Goal: Transaction & Acquisition: Purchase product/service

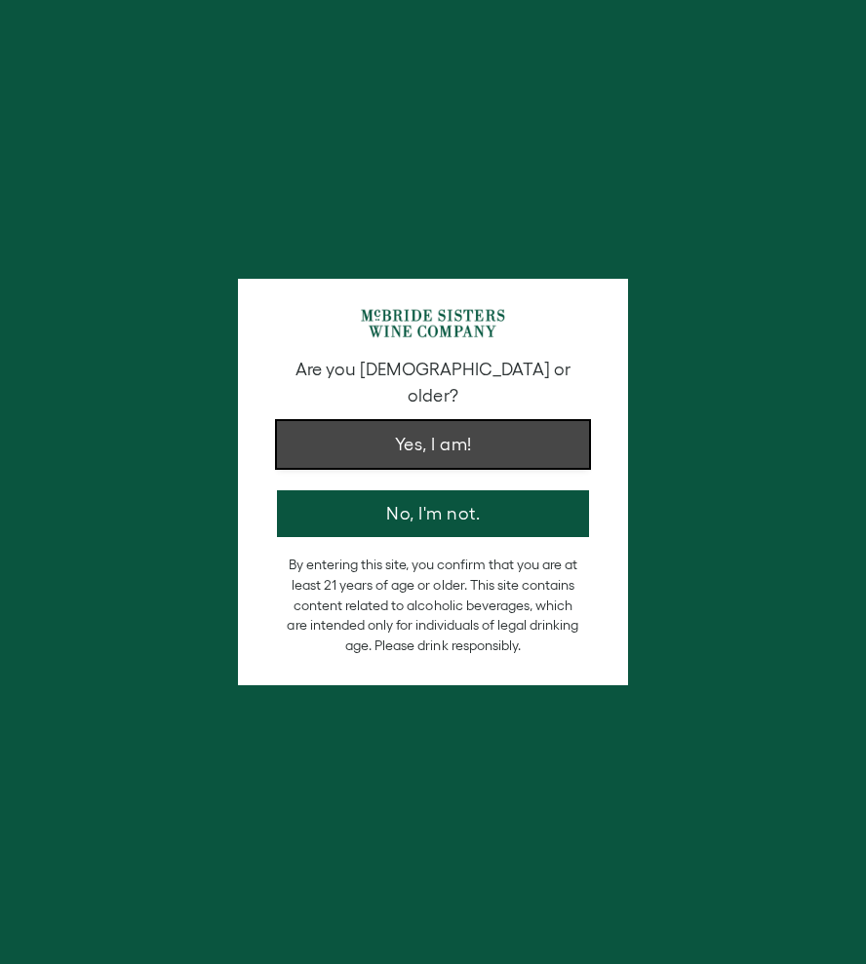
click at [458, 429] on button "Yes, I am!" at bounding box center [433, 444] width 312 height 47
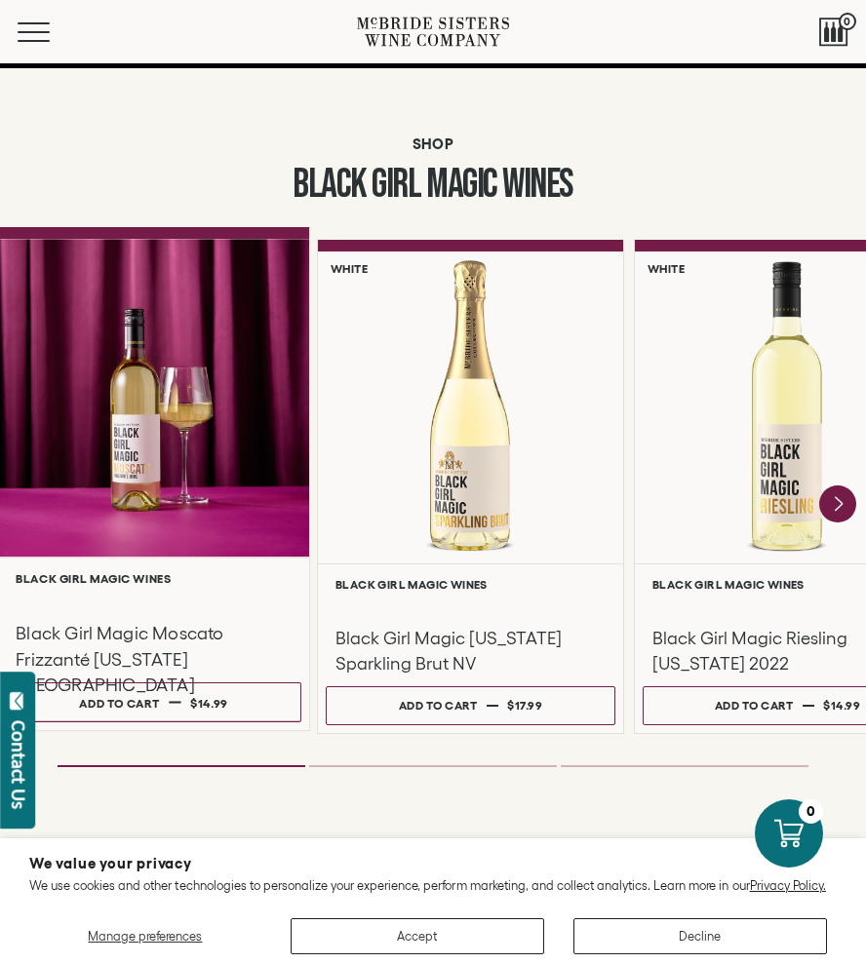
scroll to position [1258, 0]
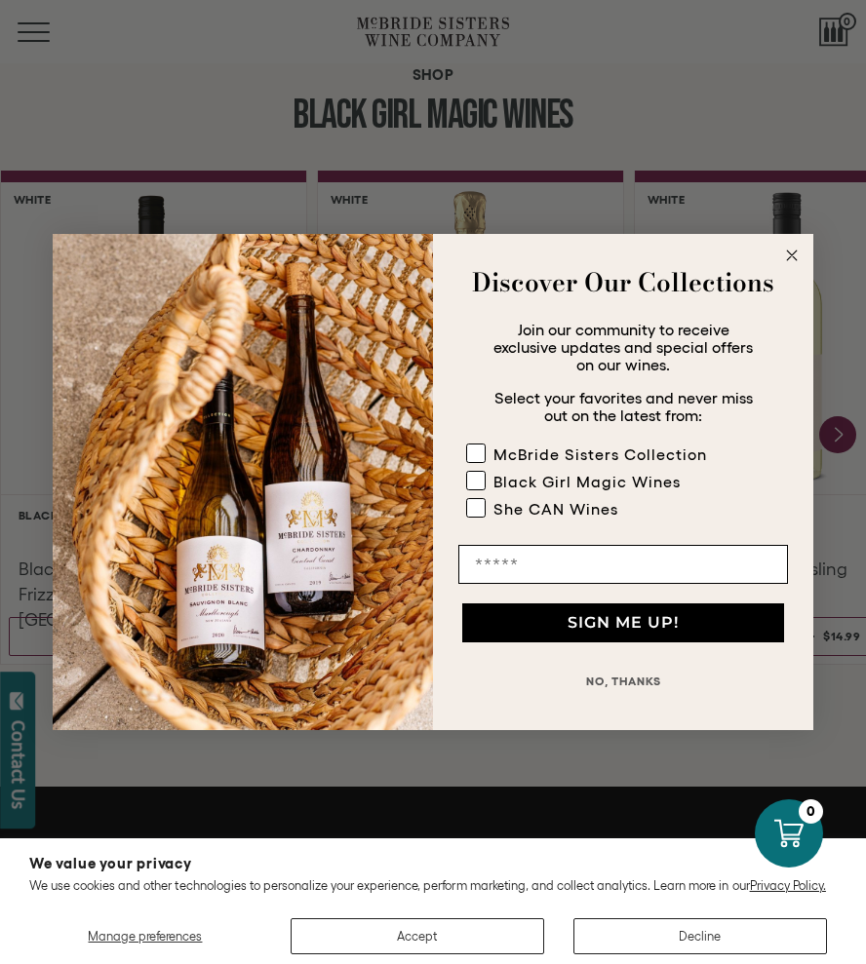
click at [794, 259] on icon "Close dialog" at bounding box center [792, 256] width 10 height 10
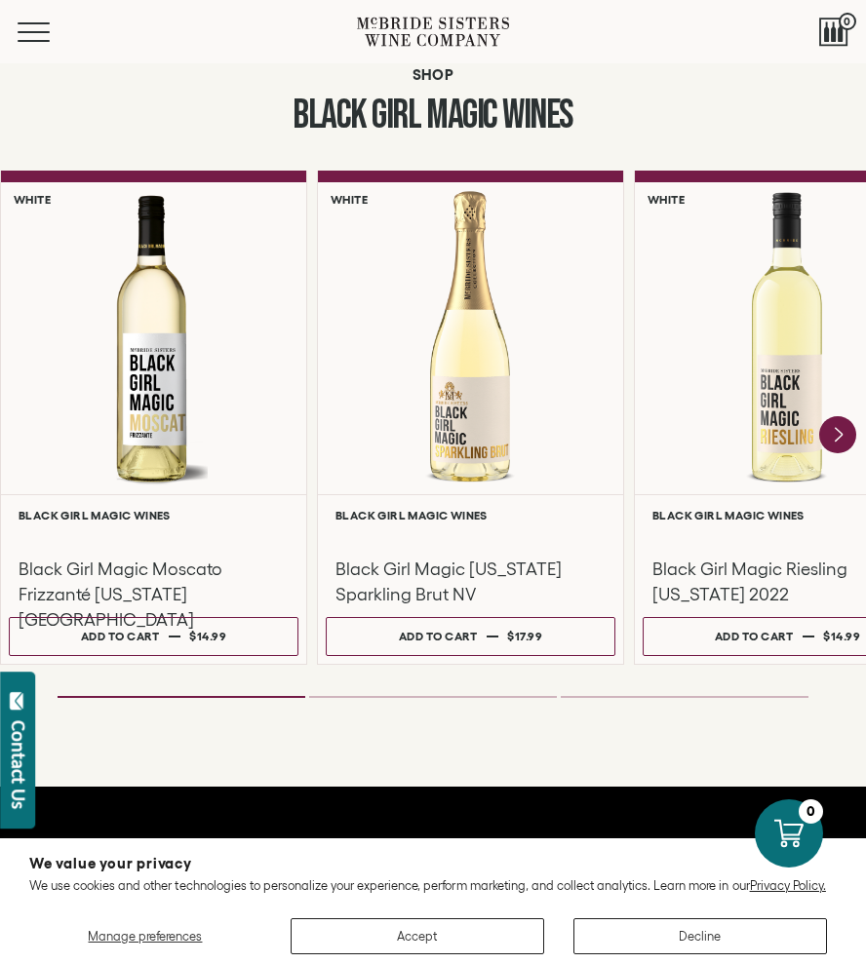
click at [52, 19] on div "Menu" at bounding box center [187, 31] width 339 height 63
click at [45, 28] on button "Menu" at bounding box center [53, 31] width 70 height 19
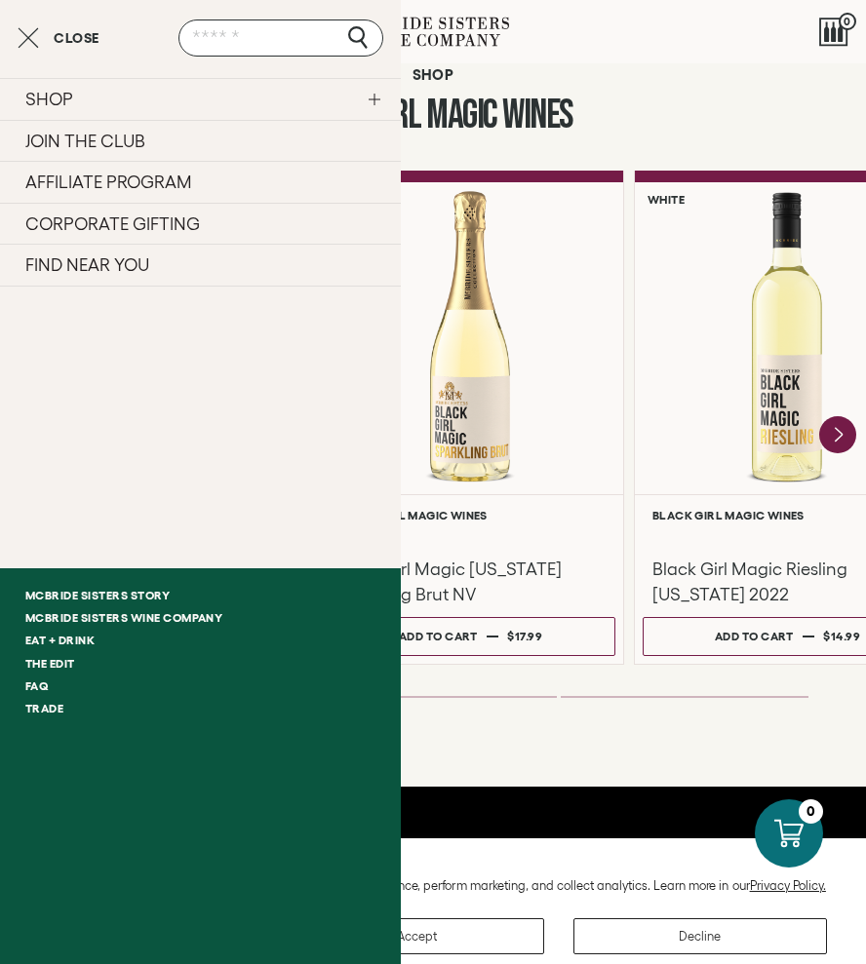
click at [86, 105] on link "SHOP" at bounding box center [200, 99] width 401 height 42
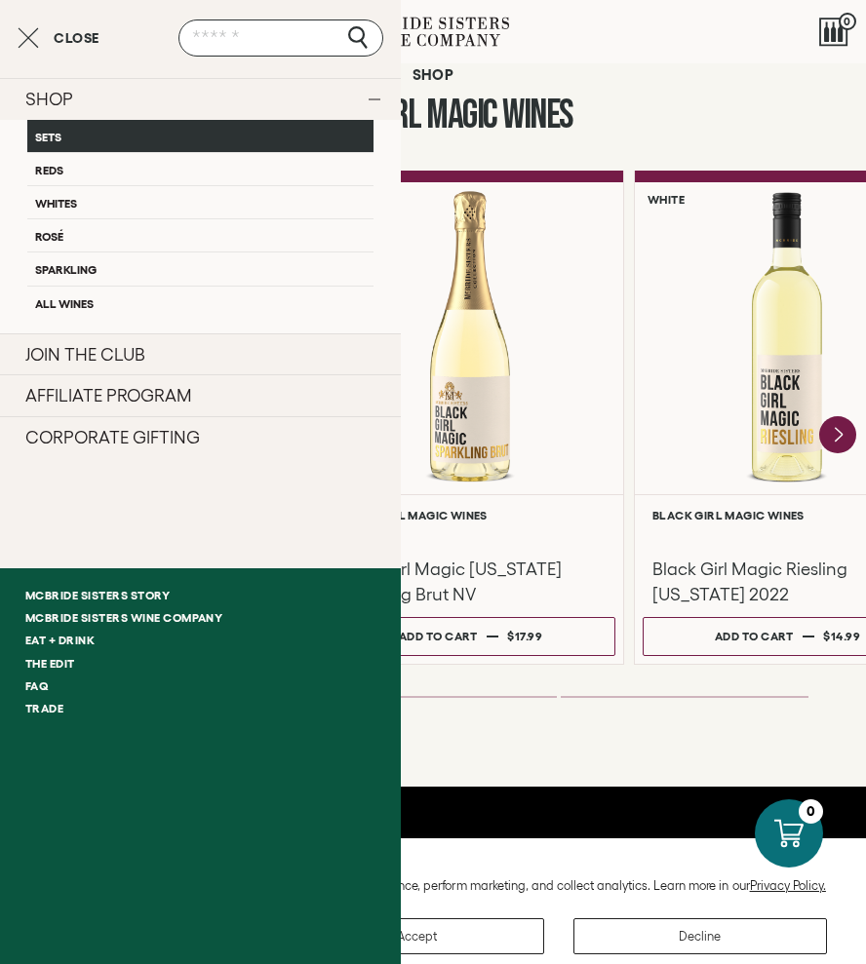
click at [63, 139] on link "Sets" at bounding box center [200, 136] width 346 height 32
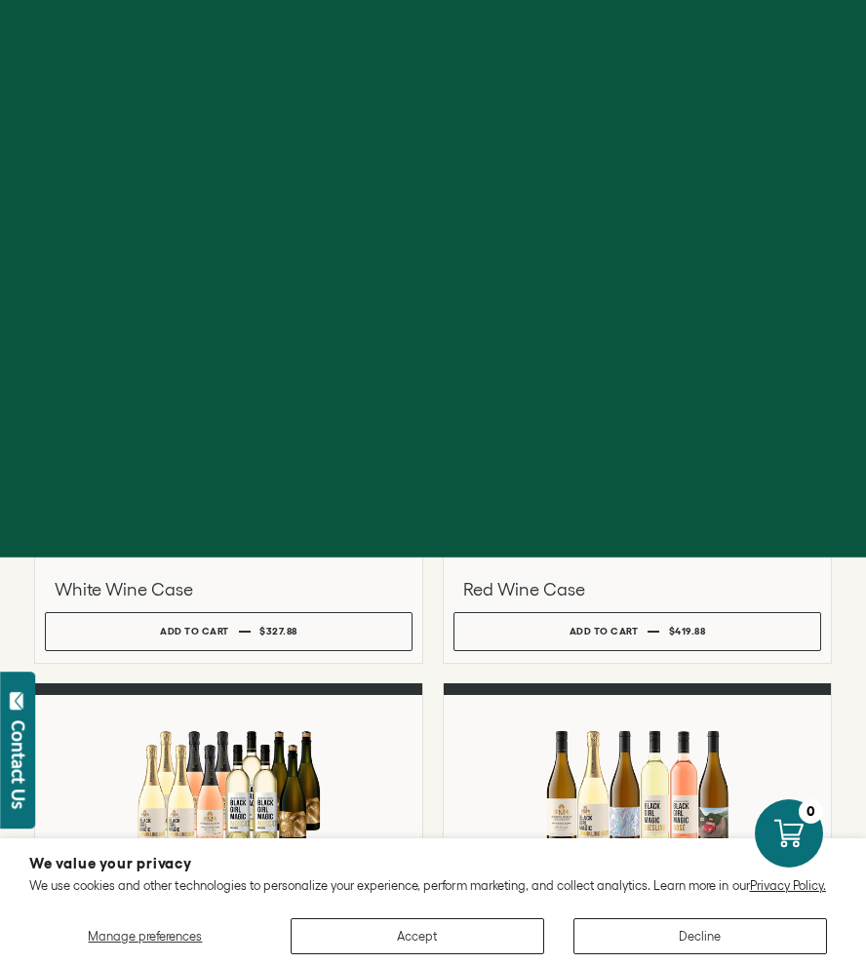
scroll to position [751, 0]
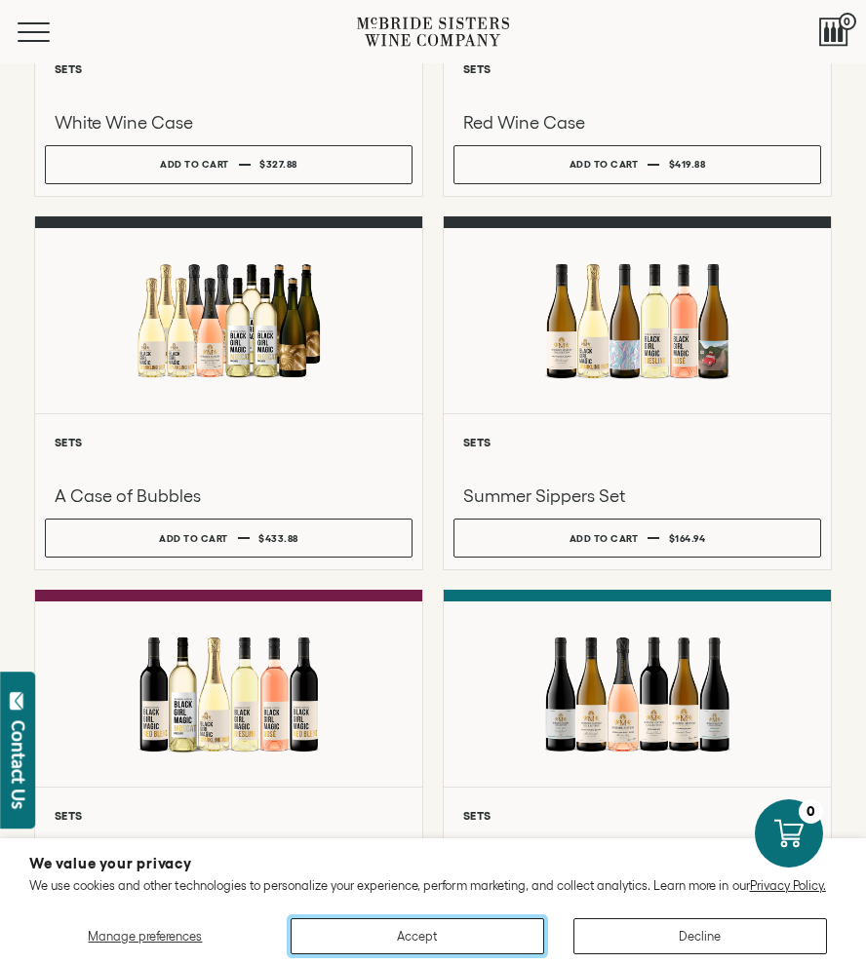
click at [507, 936] on button "Accept" at bounding box center [417, 936] width 253 height 36
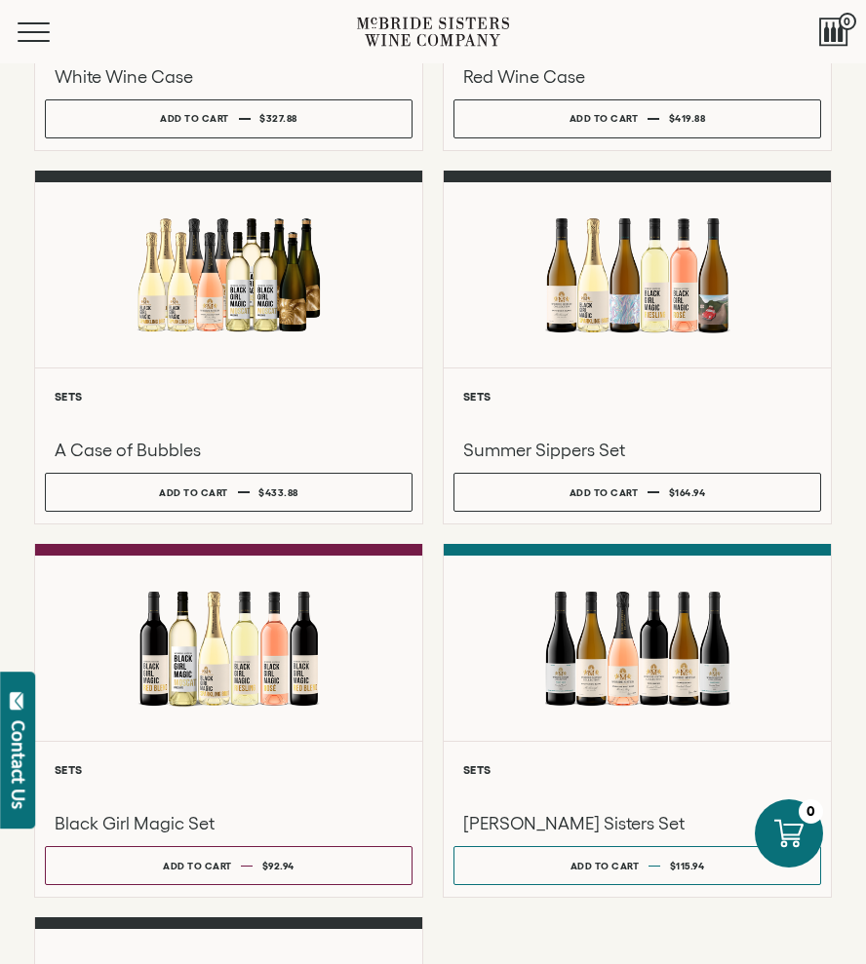
scroll to position [0, 0]
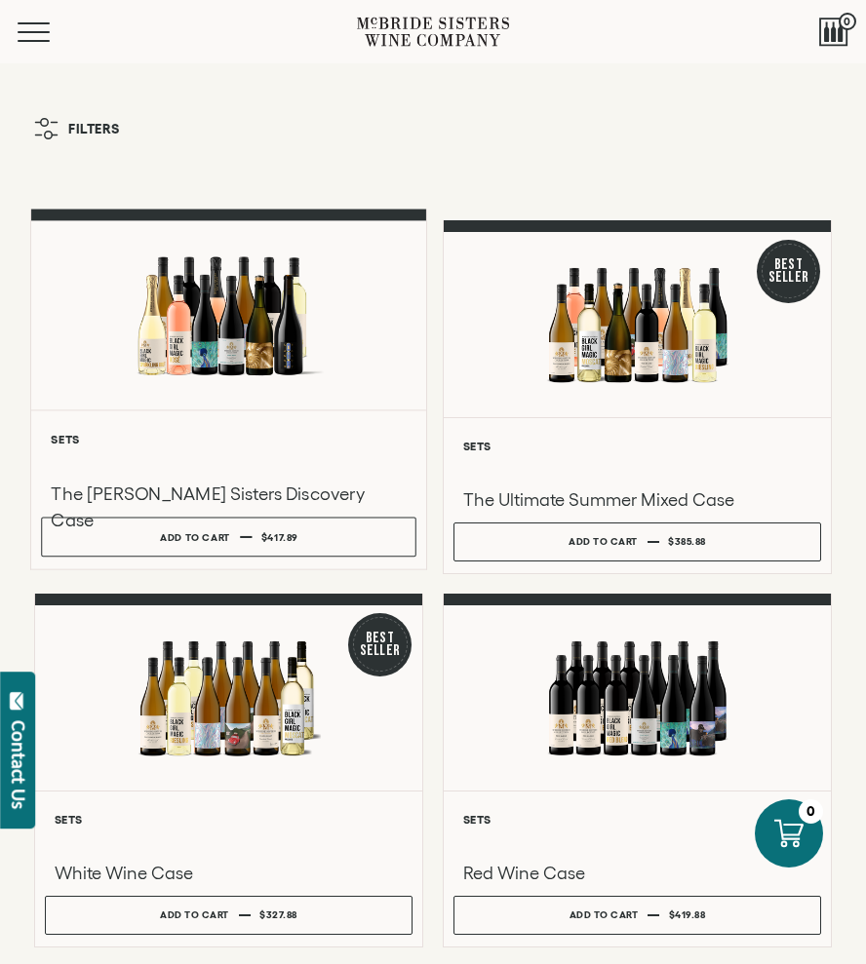
click at [243, 328] on div at bounding box center [228, 314] width 395 height 189
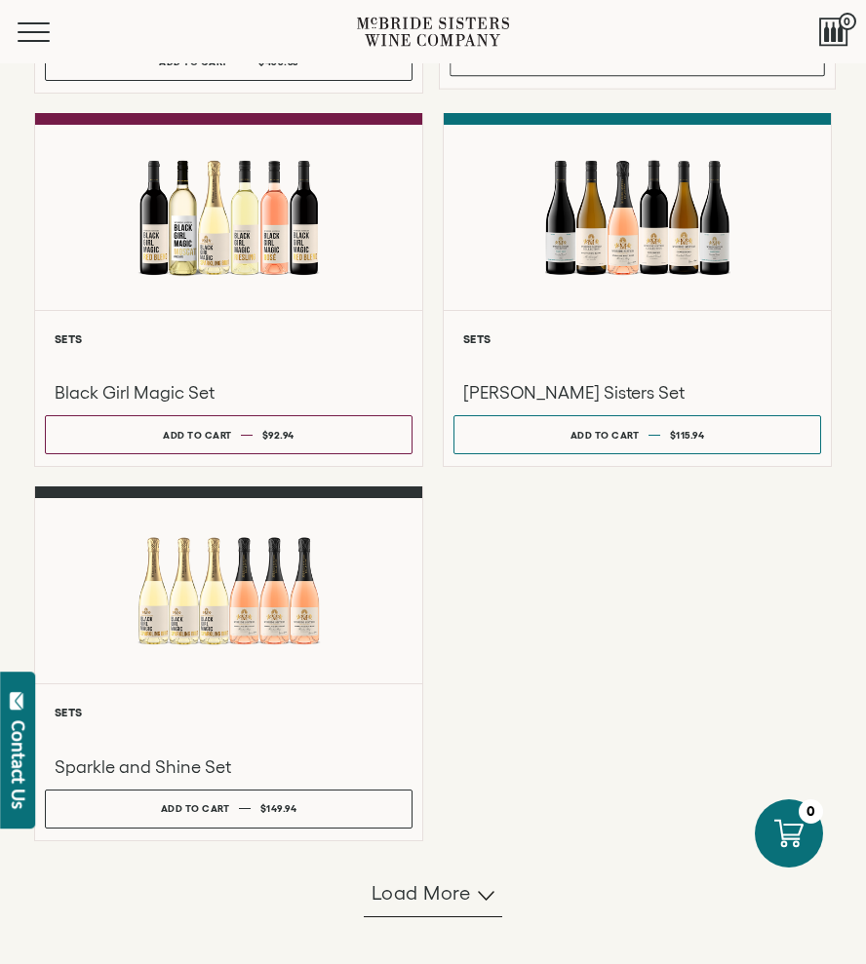
scroll to position [1231, 0]
